Goal: Task Accomplishment & Management: Use online tool/utility

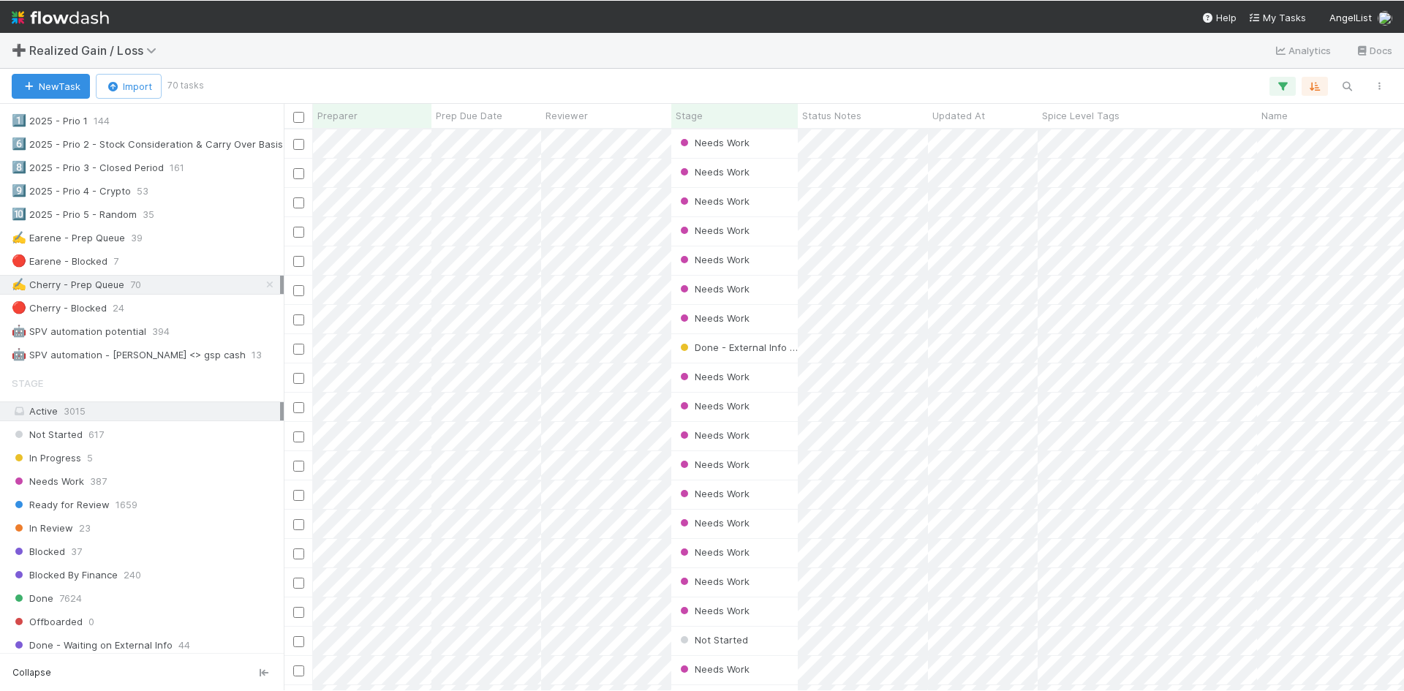
scroll to position [551, 1109]
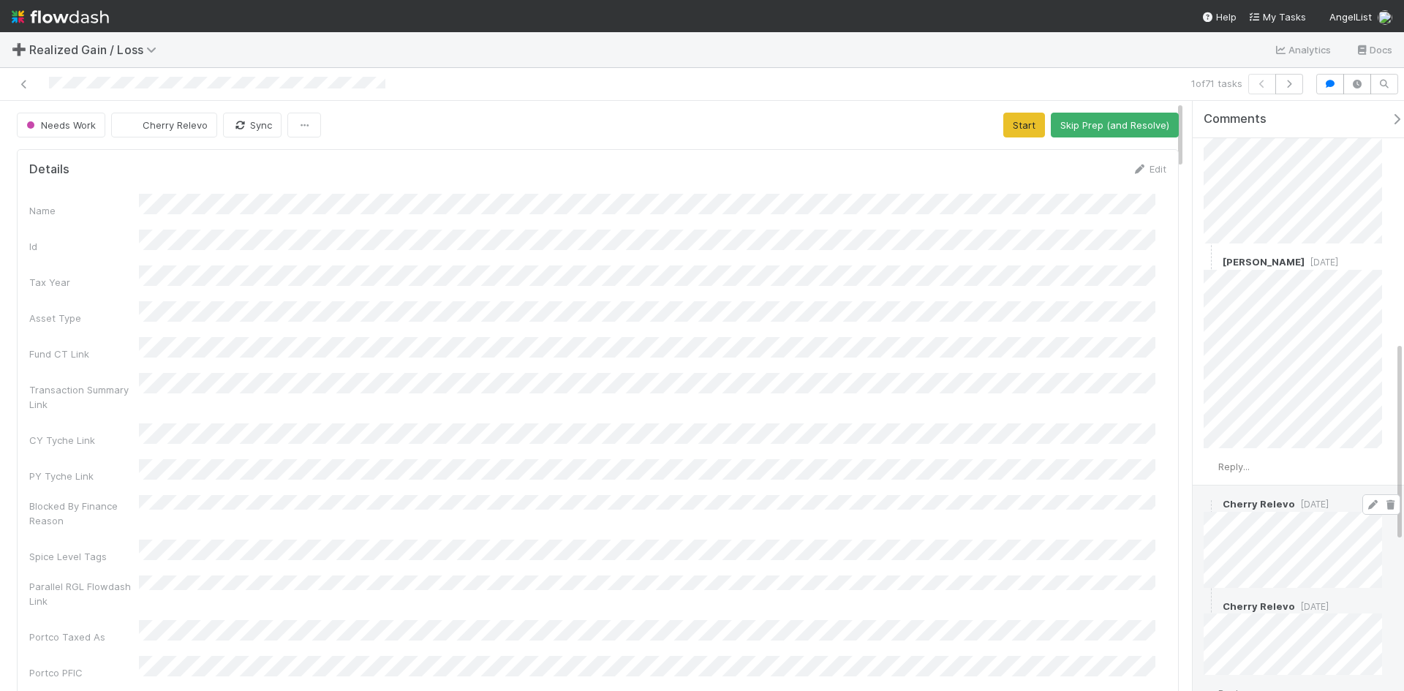
scroll to position [707, 0]
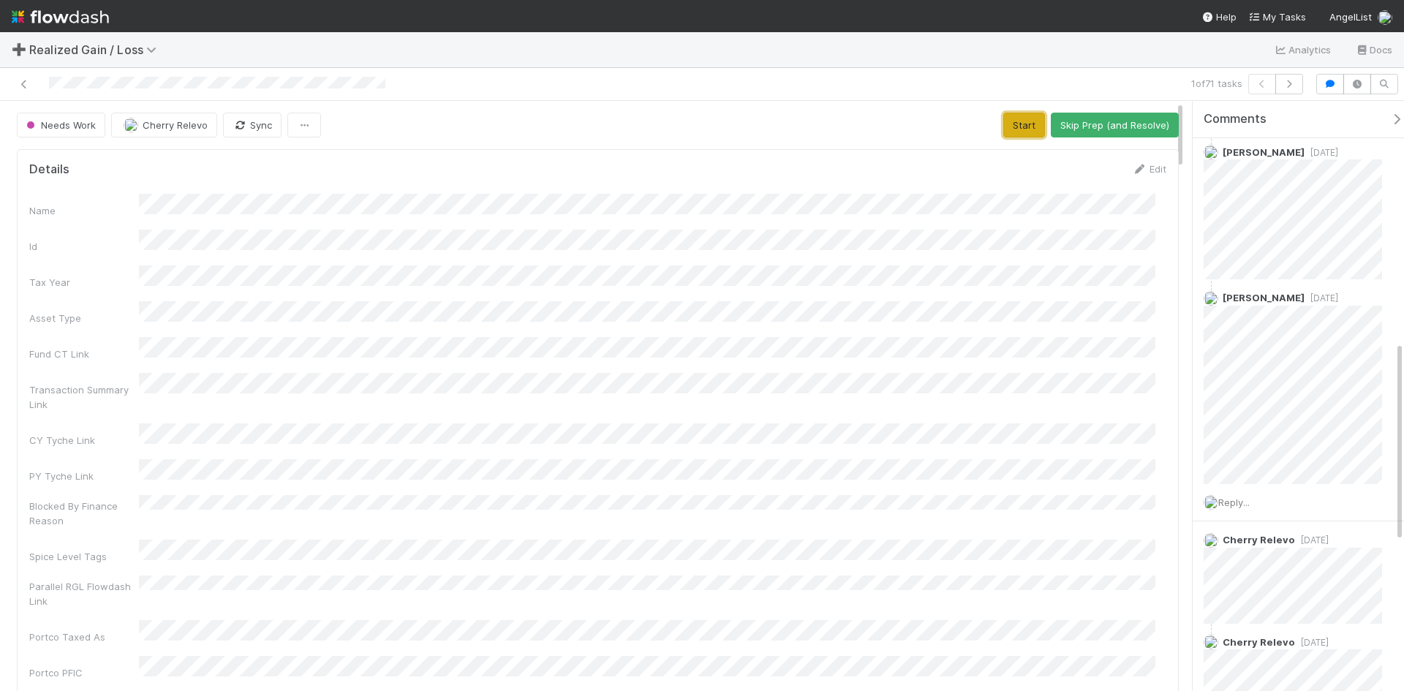
drag, startPoint x: 1009, startPoint y: 125, endPoint x: 1008, endPoint y: 134, distance: 8.8
click at [1008, 127] on button "Start" at bounding box center [1024, 125] width 42 height 25
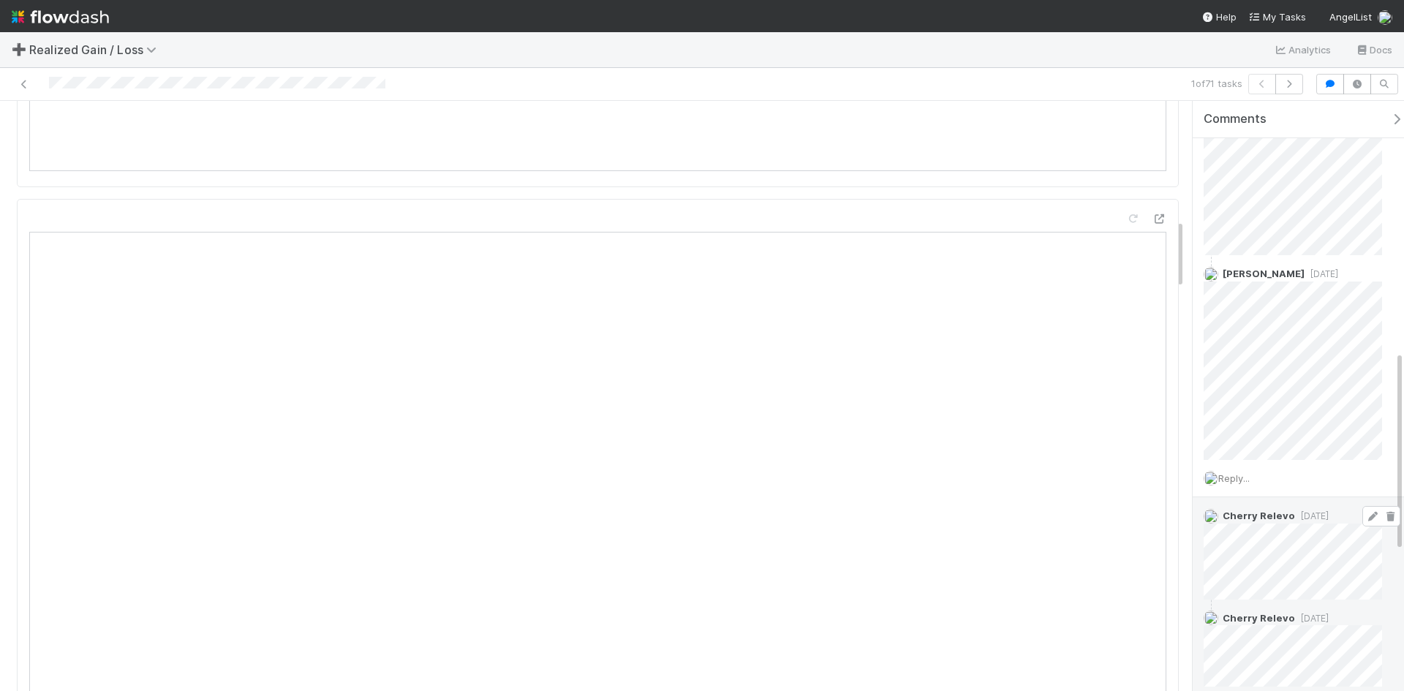
scroll to position [804, 0]
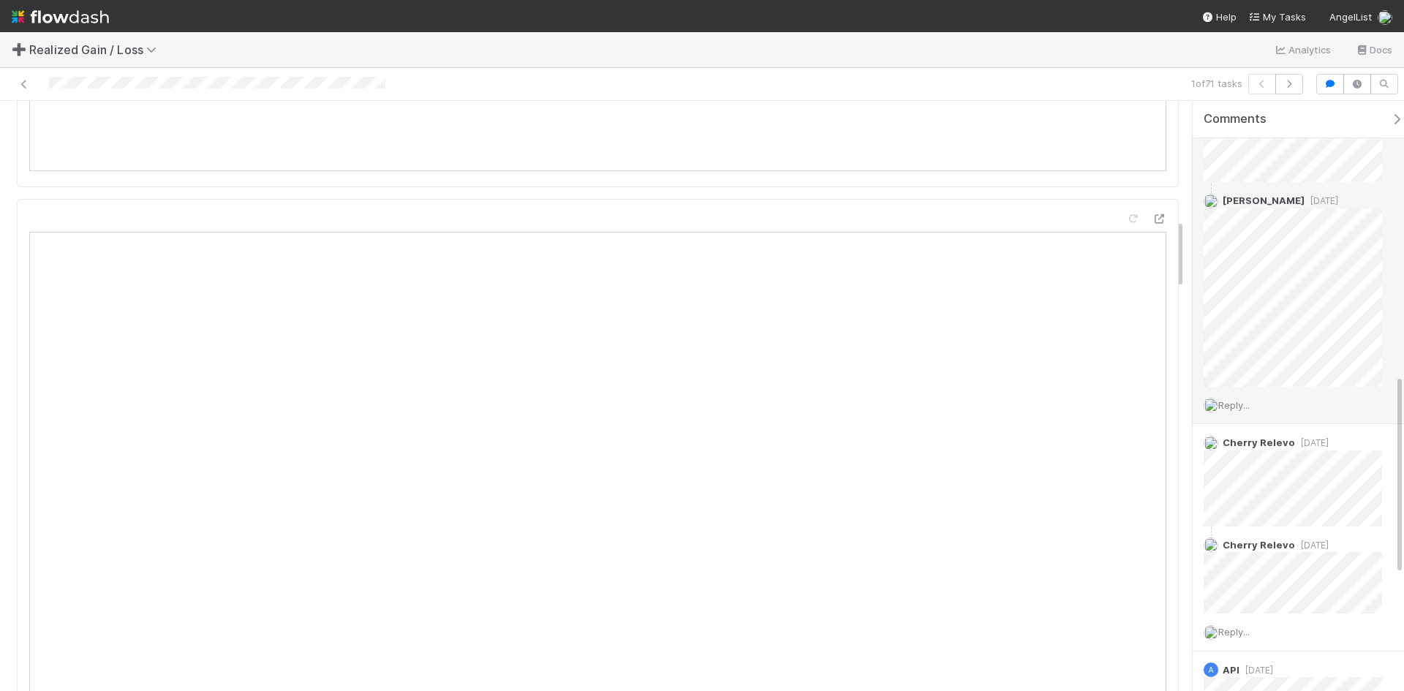
click at [1230, 406] on span "Reply..." at bounding box center [1233, 405] width 31 height 12
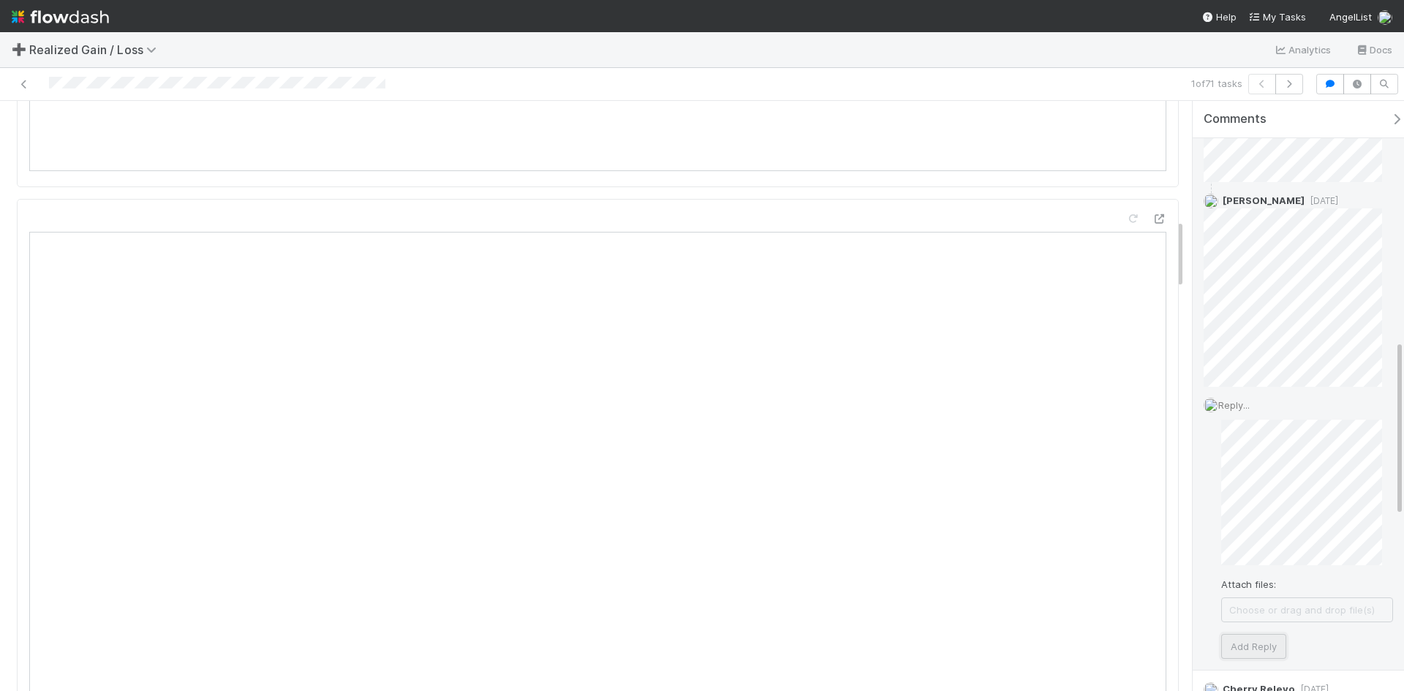
click at [1265, 645] on button "Add Reply" at bounding box center [1253, 646] width 65 height 25
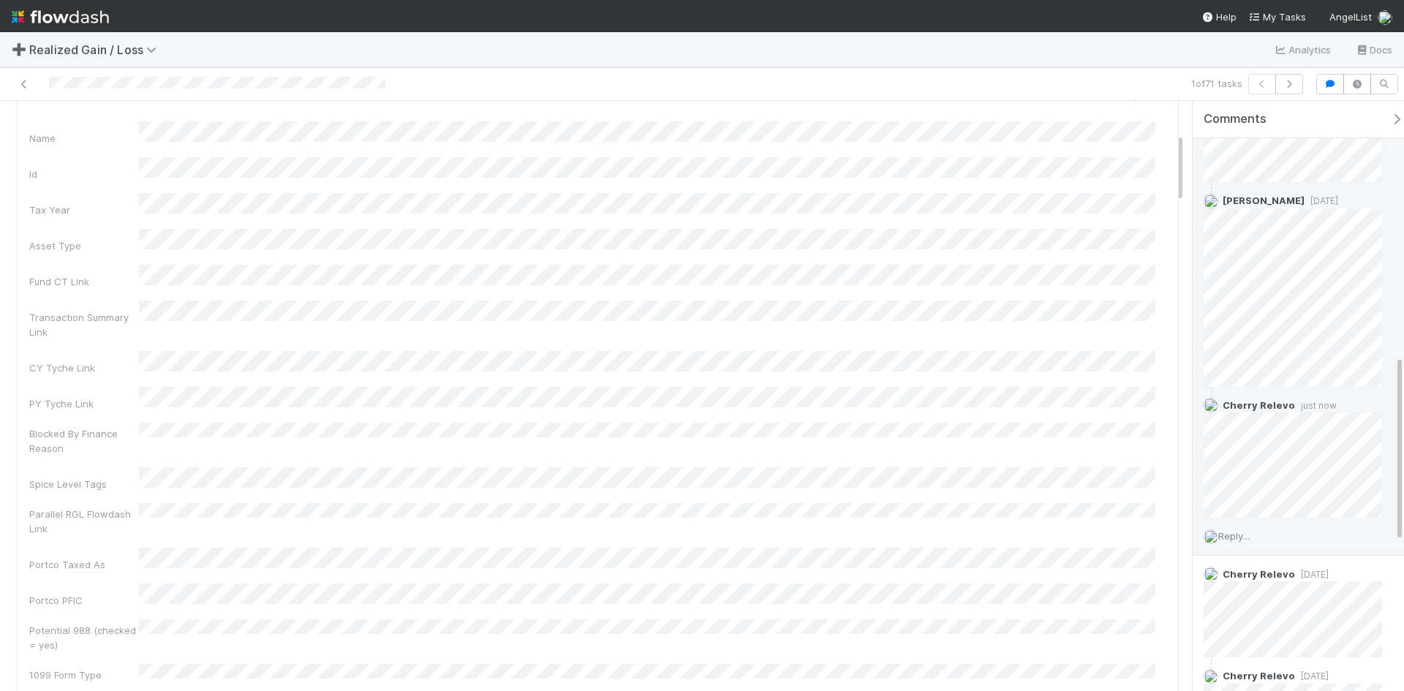
scroll to position [0, 0]
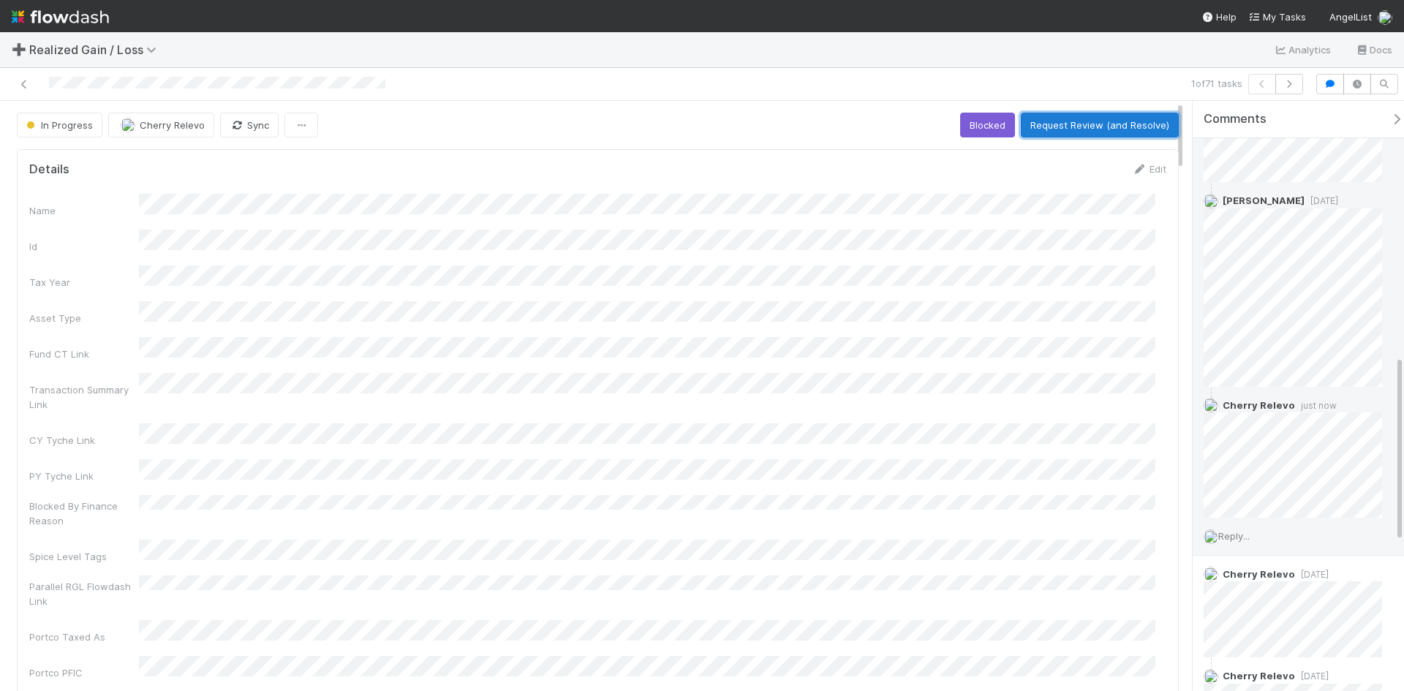
click at [1076, 121] on button "Request Review (and Resolve)" at bounding box center [1100, 125] width 158 height 25
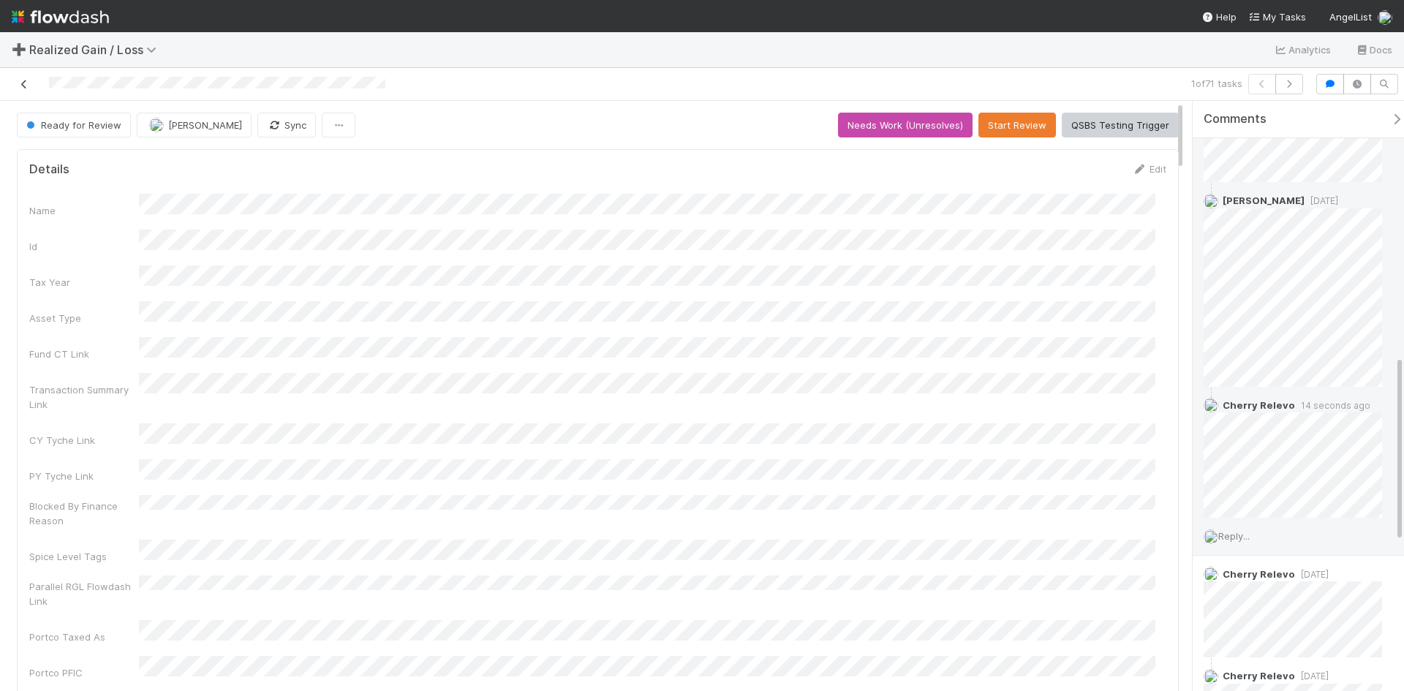
click at [22, 83] on icon at bounding box center [24, 85] width 15 height 10
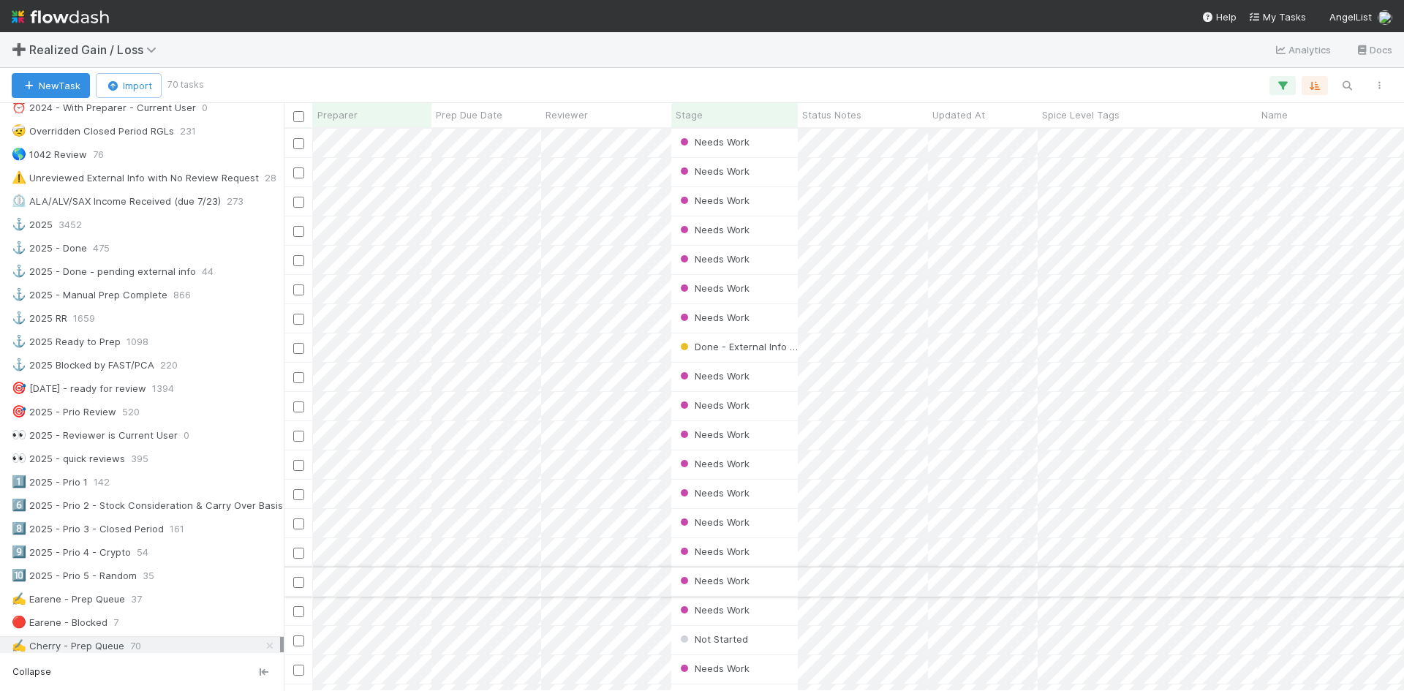
scroll to position [366, 0]
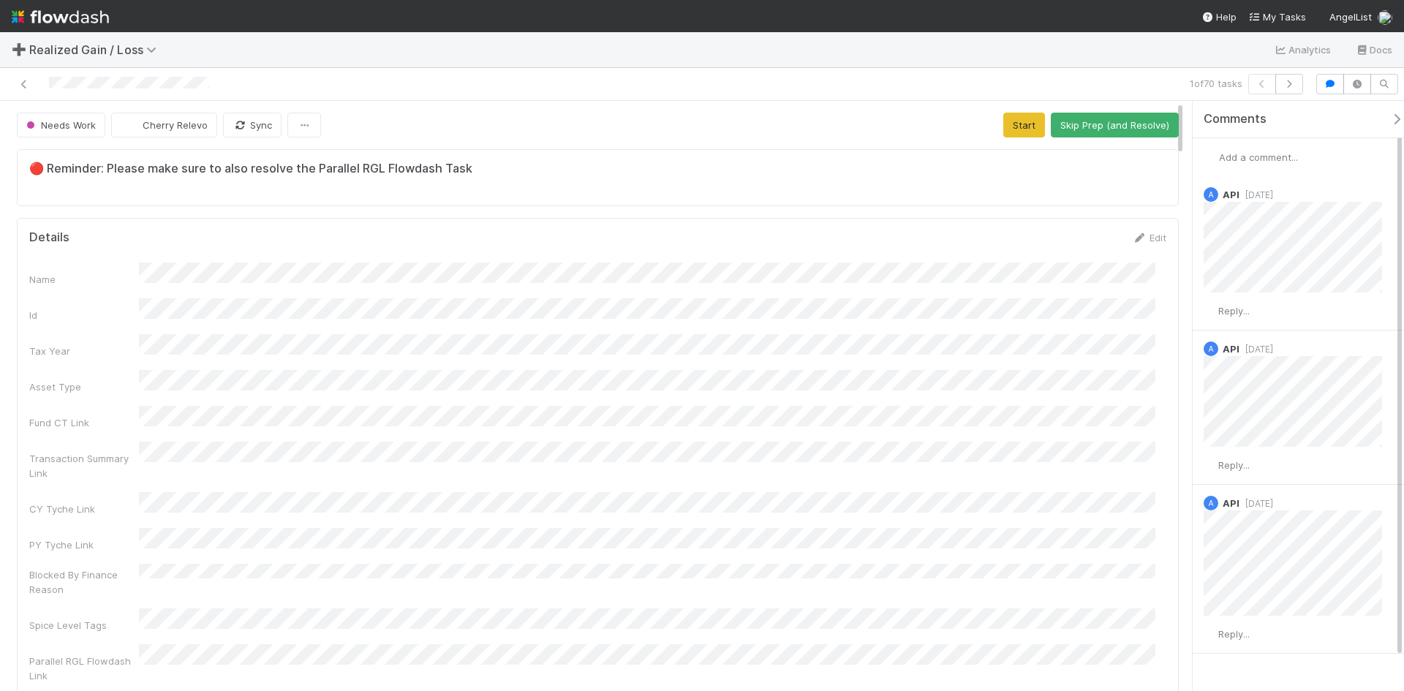
click at [236, 73] on div "1 of 70 tasks" at bounding box center [702, 84] width 1404 height 33
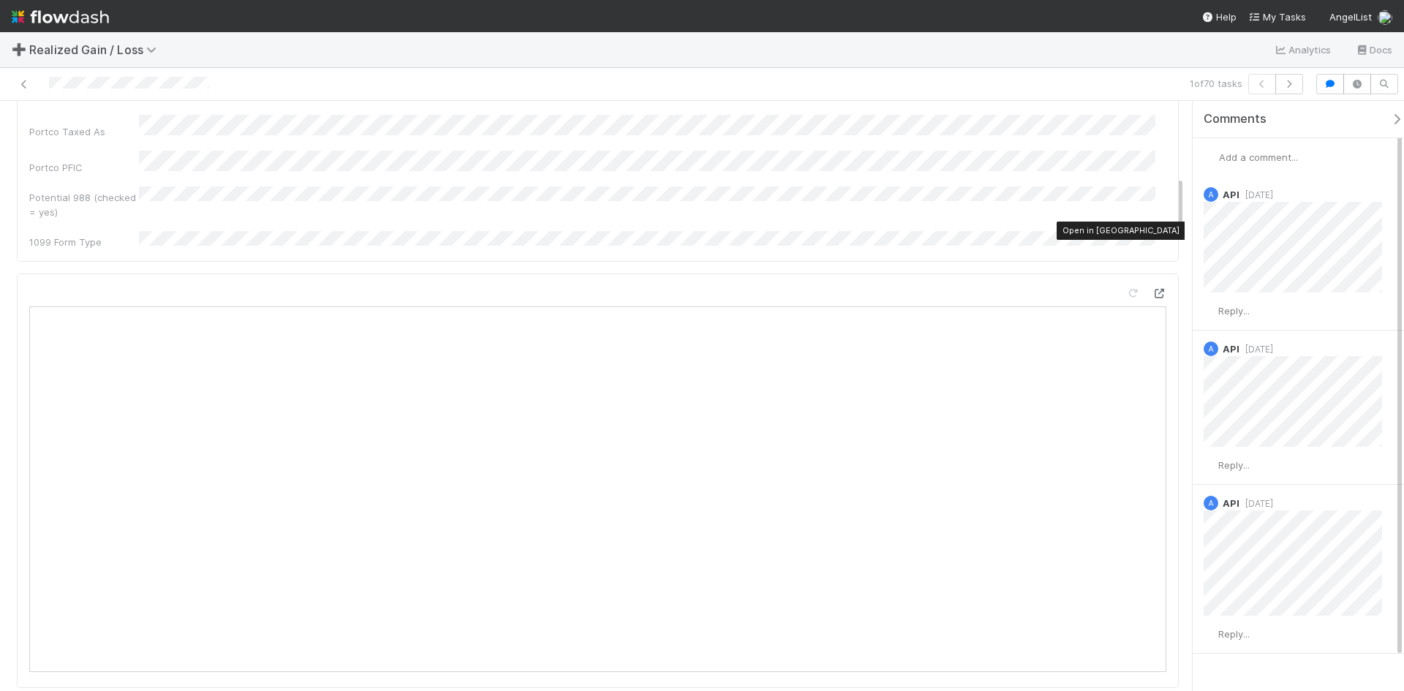
scroll to position [804, 0]
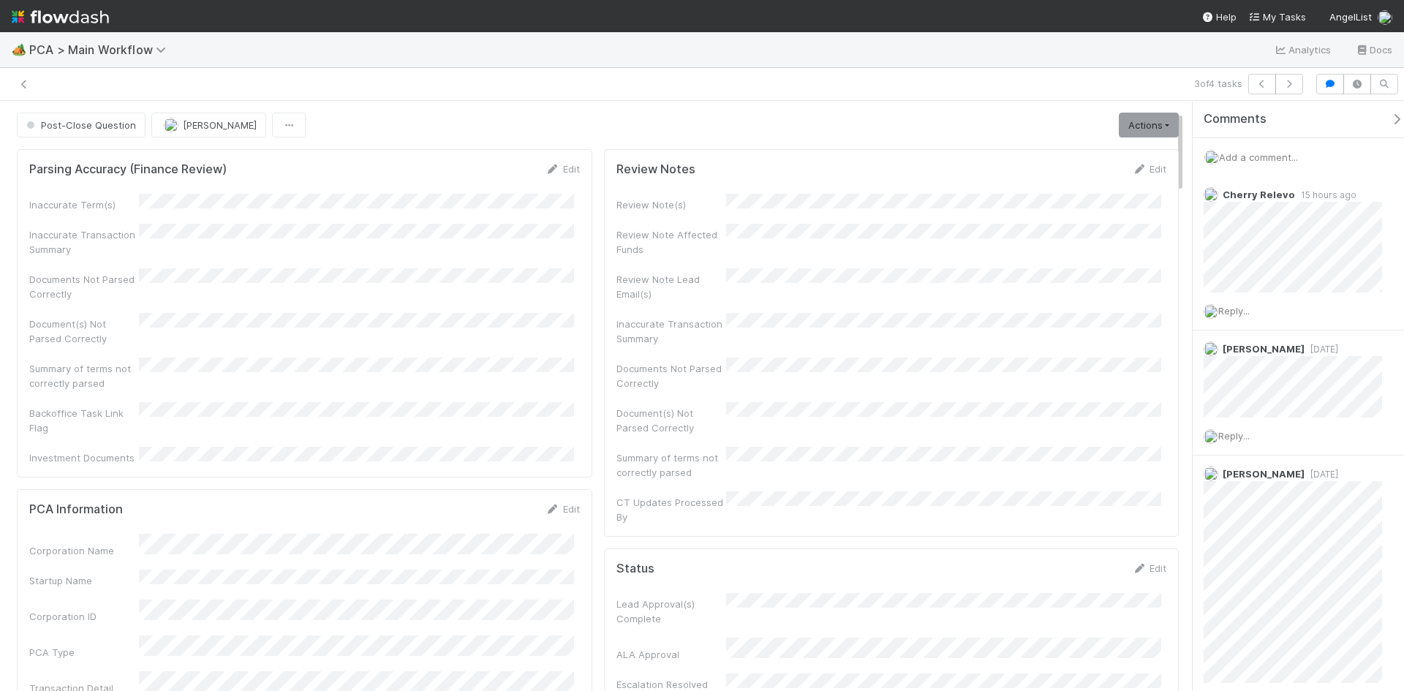
scroll to position [73, 0]
